Goal: Task Accomplishment & Management: Manage account settings

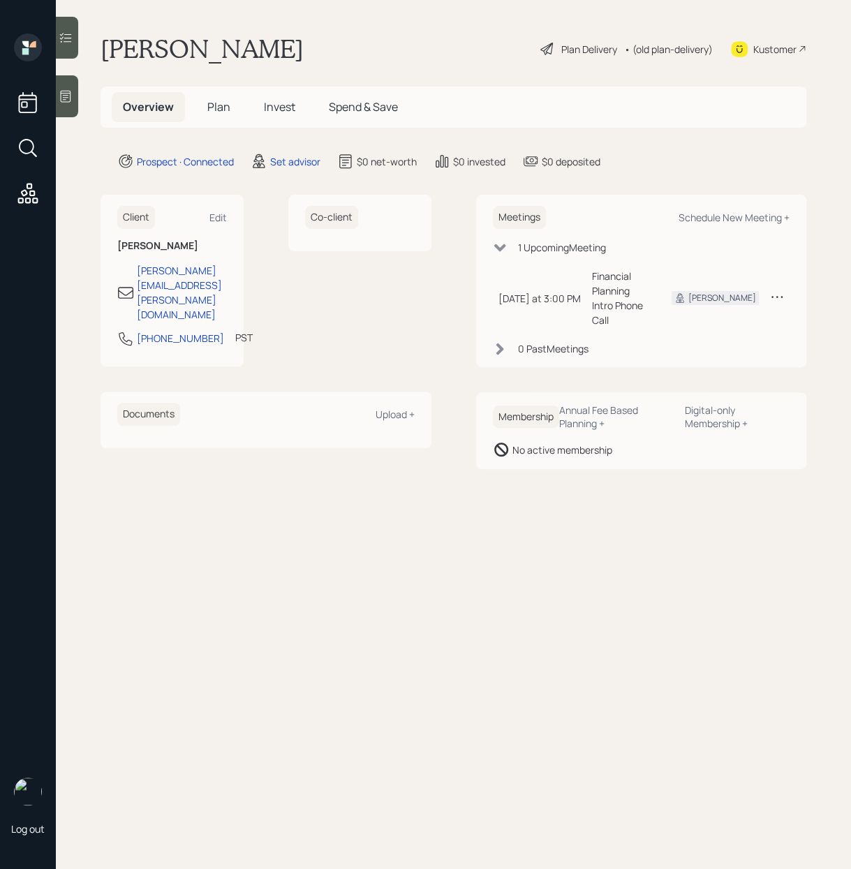
click at [72, 102] on icon at bounding box center [66, 96] width 14 height 14
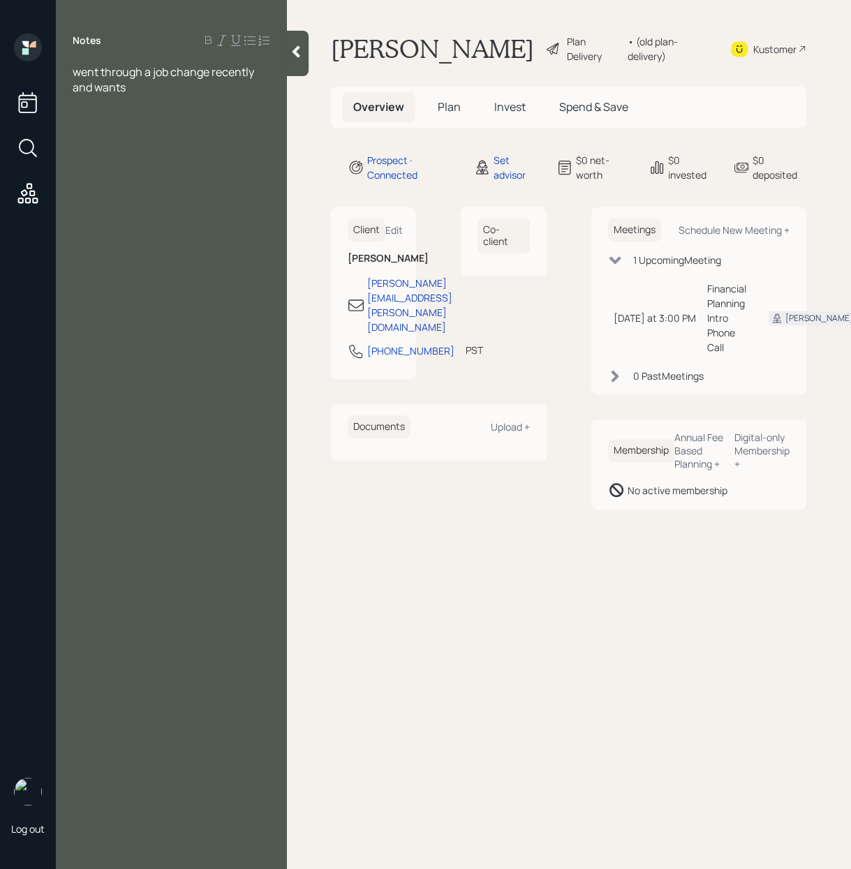
click at [142, 89] on div "went through a job change recently and wants" at bounding box center [171, 79] width 197 height 31
click at [73, 183] on span "30k" at bounding box center [82, 179] width 19 height 15
click at [159, 179] on div "IRA- 30k" at bounding box center [171, 179] width 197 height 15
click at [175, 219] on div "no mortgage" at bounding box center [171, 225] width 197 height 15
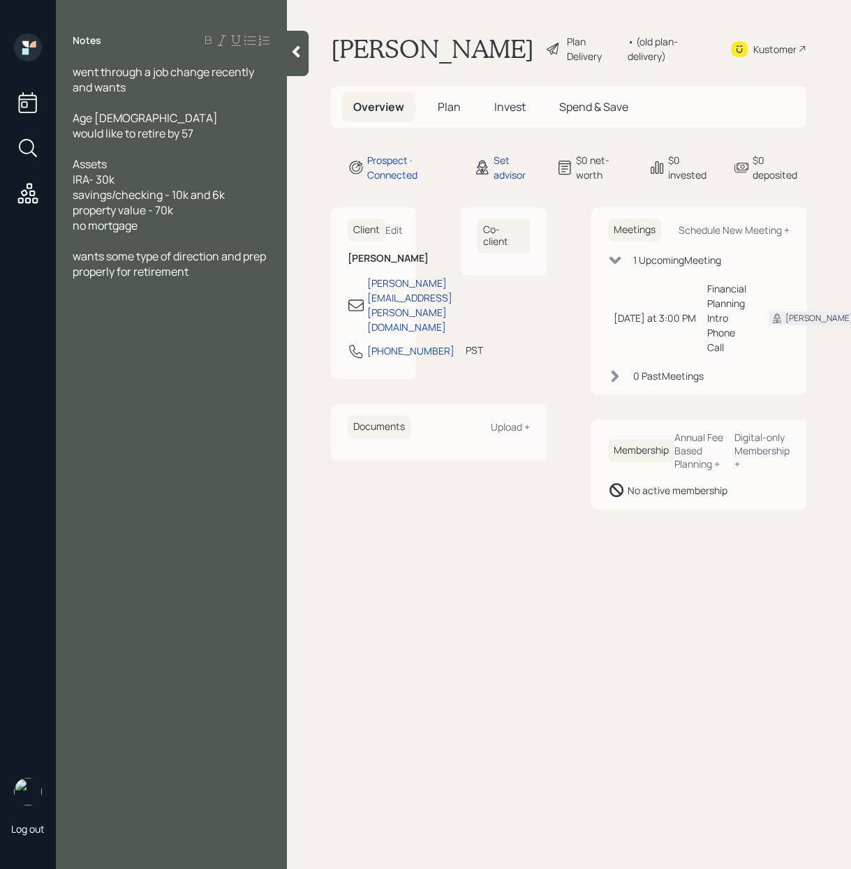
click at [175, 226] on div "no mortgage" at bounding box center [171, 225] width 197 height 15
click at [84, 268] on div at bounding box center [171, 271] width 197 height 15
click at [100, 292] on div "SS-" at bounding box center [171, 286] width 197 height 15
click at [172, 288] on div "SS- doesn't know" at bounding box center [171, 286] width 197 height 15
click at [108, 105] on div at bounding box center [171, 102] width 197 height 15
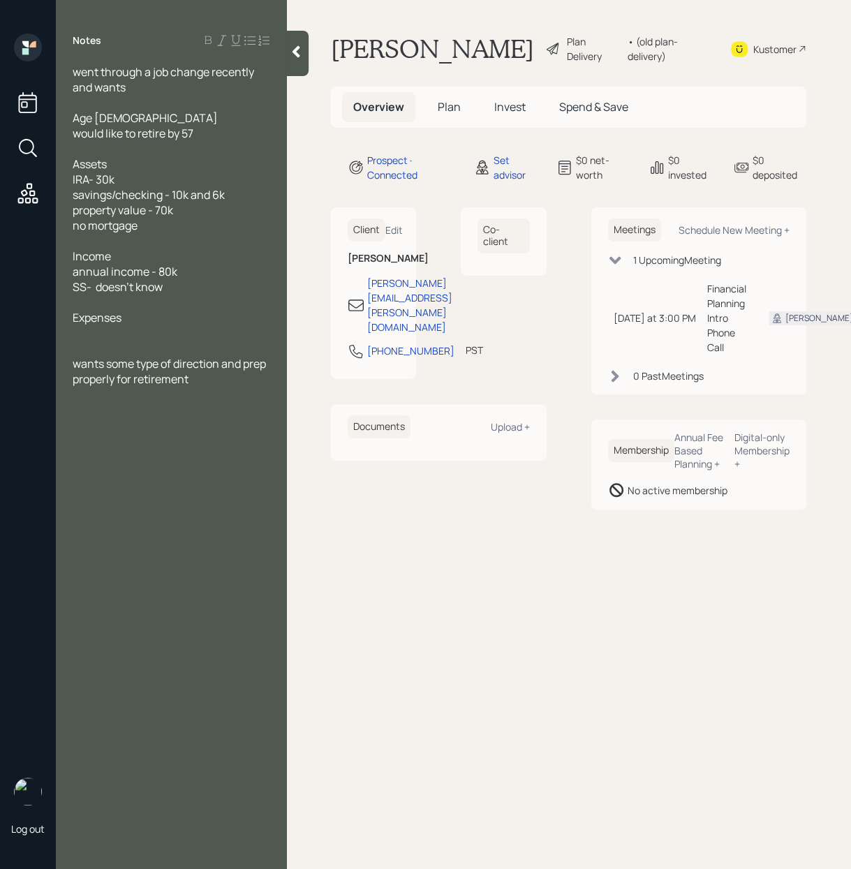
click at [117, 113] on div "Age [DEMOGRAPHIC_DATA]" at bounding box center [171, 117] width 197 height 15
click at [111, 245] on div at bounding box center [171, 240] width 197 height 15
click at [205, 284] on div "SS- doesn't know" at bounding box center [171, 286] width 197 height 15
click at [154, 301] on div at bounding box center [171, 302] width 197 height 15
click at [133, 318] on div "Expenses" at bounding box center [171, 317] width 197 height 15
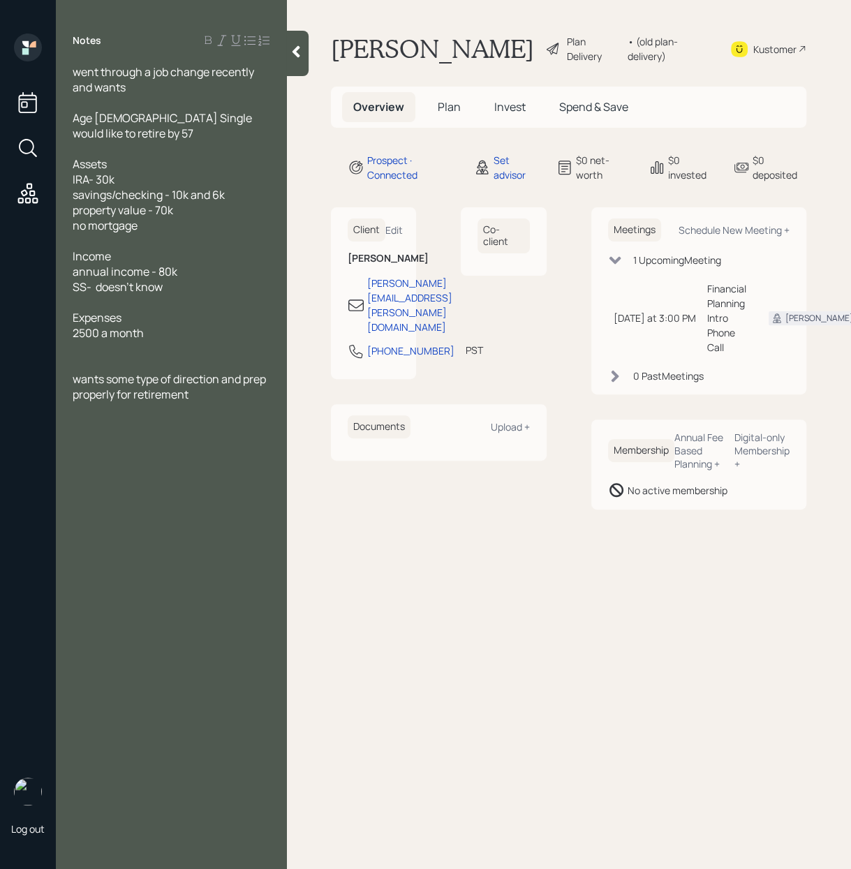
click at [121, 357] on div at bounding box center [171, 363] width 197 height 15
click at [214, 399] on div "wants some type of direction and prep properly for retirement" at bounding box center [171, 386] width 197 height 31
click at [472, 558] on main "[PERSON_NAME] Plan Delivery • (old plan-delivery) Kustomer Overview Plan Invest…" at bounding box center [568, 434] width 565 height 869
click at [745, 229] on div "Schedule New Meeting +" at bounding box center [734, 229] width 111 height 13
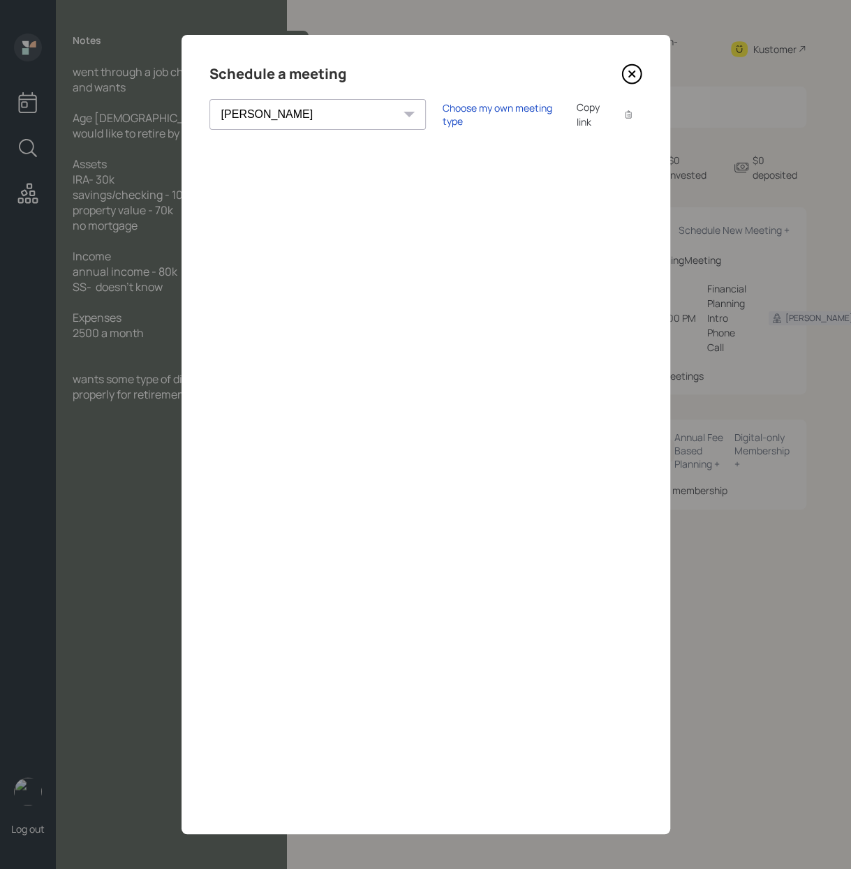
click at [309, 115] on div "[PERSON_NAME] [PERSON_NAME] [PERSON_NAME] [PERSON_NAME] [PERSON_NAME] [PERSON_N…" at bounding box center [317, 114] width 216 height 31
click at [306, 122] on select "[PERSON_NAME] [PERSON_NAME] [PERSON_NAME] [PERSON_NAME] [PERSON_NAME] [PERSON_N…" at bounding box center [317, 114] width 216 height 31
select select "f14b762f-c7c2-4b89-9227-8fa891345eea"
click at [443, 115] on div "Choose my own meeting type" at bounding box center [501, 114] width 117 height 27
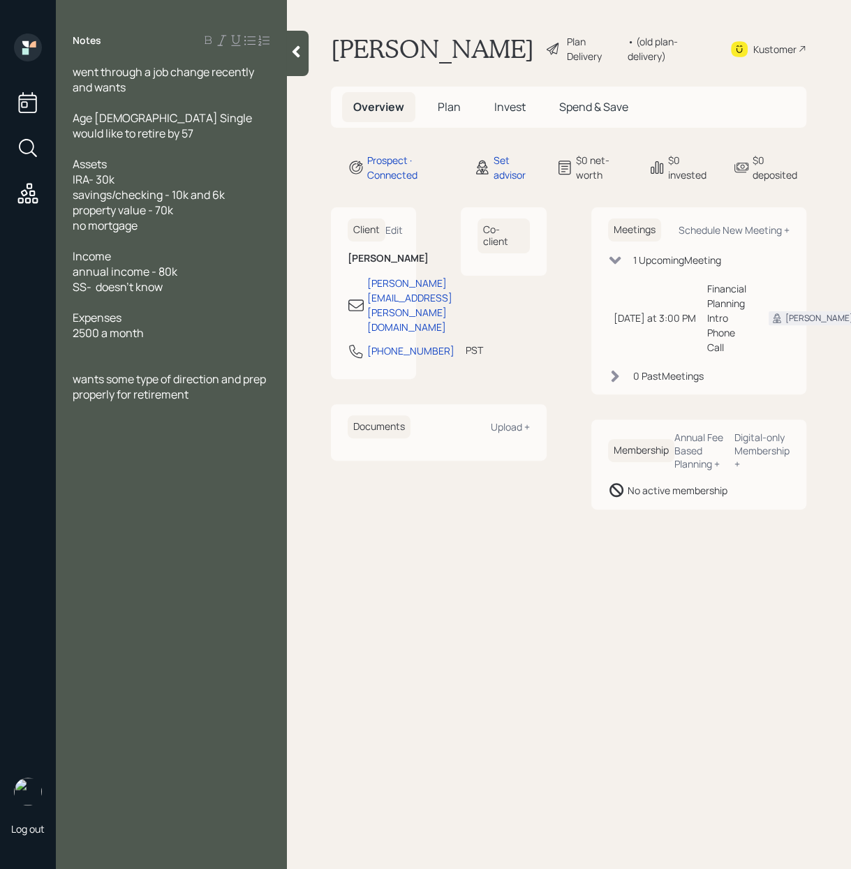
click at [544, 560] on main "[PERSON_NAME] Plan Delivery • (old plan-delivery) Kustomer Overview Plan Invest…" at bounding box center [568, 434] width 565 height 869
click at [226, 404] on div at bounding box center [171, 409] width 197 height 15
